Goal: Information Seeking & Learning: Learn about a topic

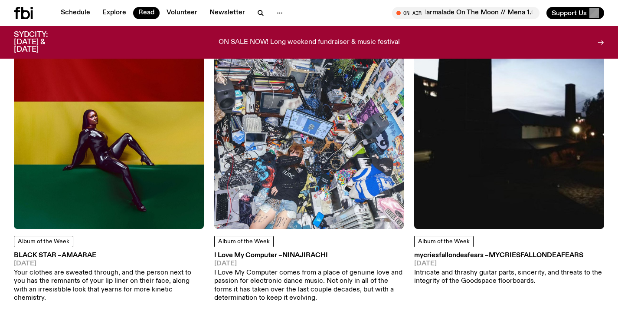
scroll to position [387, 0]
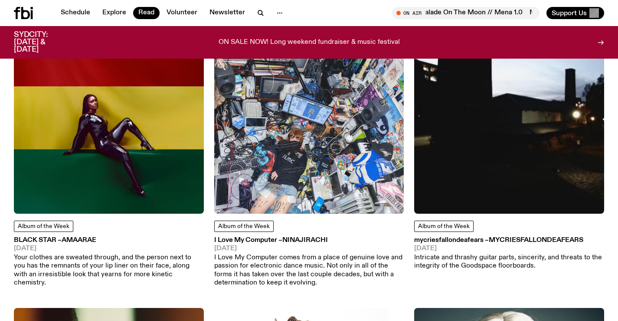
click at [160, 185] on img at bounding box center [109, 118] width 190 height 190
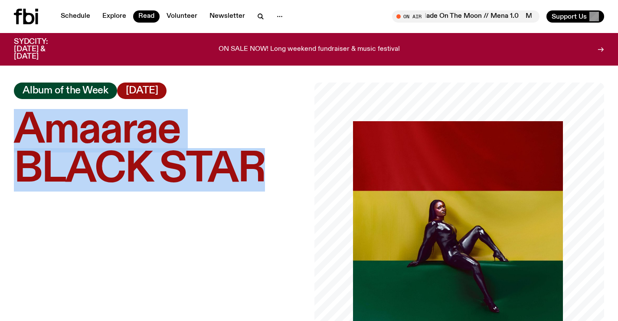
drag, startPoint x: 282, startPoint y: 169, endPoint x: 24, endPoint y: 131, distance: 260.6
click at [24, 131] on h1 "Amaarae – BLACK STAR" at bounding box center [159, 150] width 290 height 78
copy h1 "Amaarae – BLACK STAR"
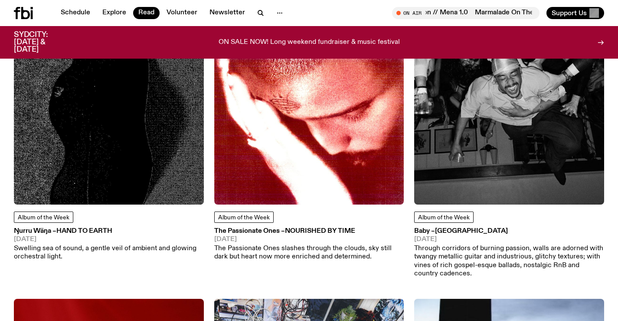
scroll to position [76, 0]
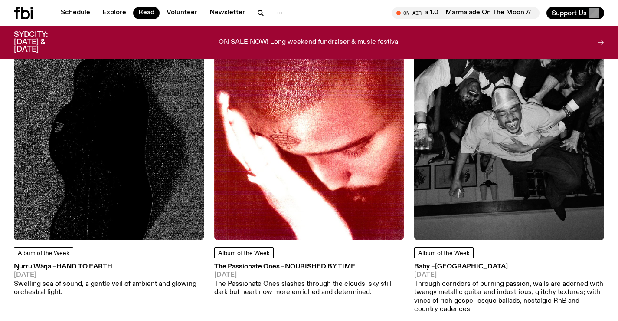
click at [499, 186] on img at bounding box center [509, 145] width 190 height 190
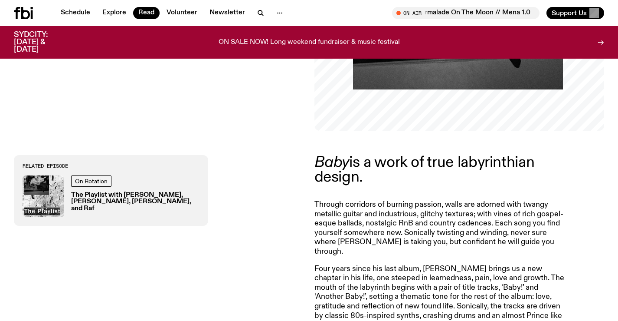
scroll to position [171, 0]
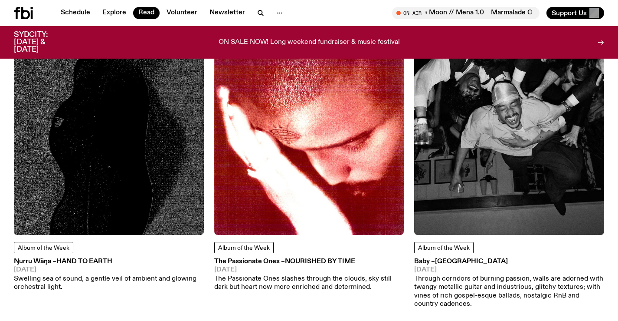
scroll to position [76, 0]
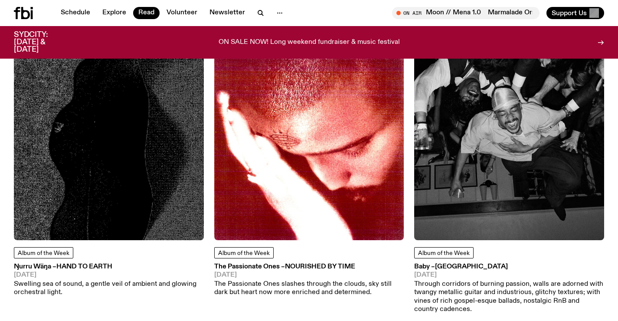
click at [247, 177] on img at bounding box center [309, 145] width 190 height 190
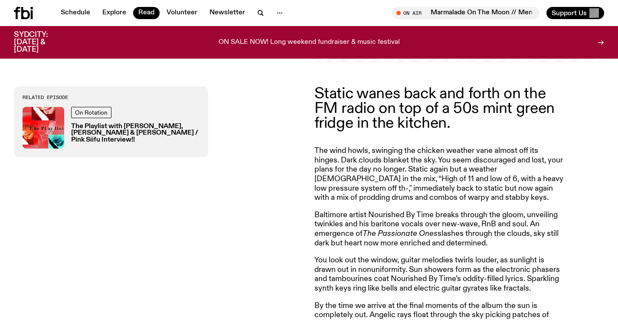
scroll to position [347, 0]
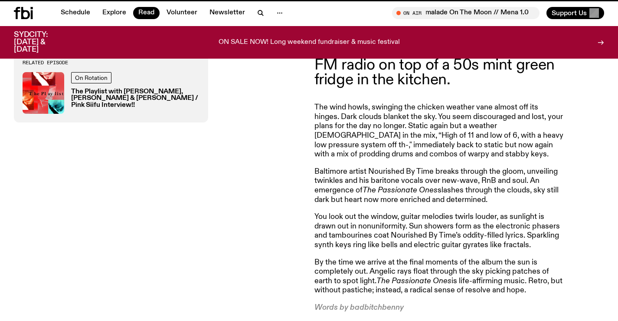
scroll to position [76, 0]
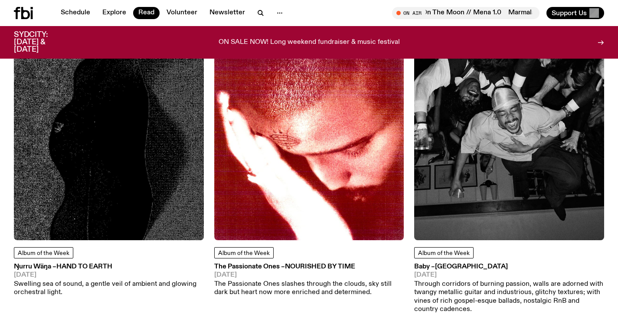
click at [131, 157] on img at bounding box center [109, 145] width 190 height 190
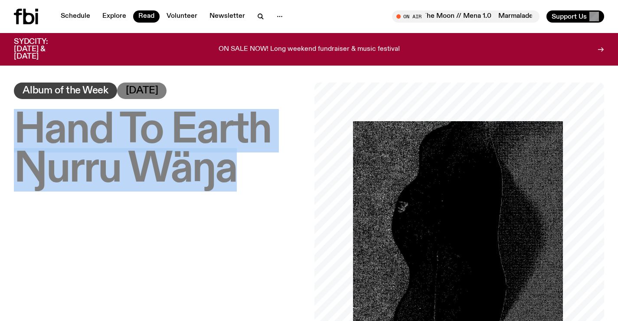
drag, startPoint x: 233, startPoint y: 174, endPoint x: 7, endPoint y: 128, distance: 230.6
click at [7, 128] on div "Hand To Earth – Ŋurru Wäŋa Album of the Week [DATE]" at bounding box center [309, 227] width 618 height 290
copy h1 "Hand To Earth – Ŋurru Wäŋa"
